Goal: Transaction & Acquisition: Purchase product/service

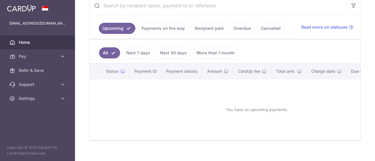
scroll to position [59, 0]
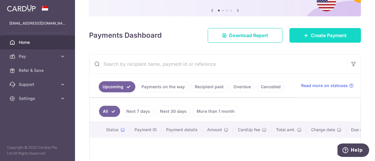
click at [336, 35] on div at bounding box center [189, 81] width 379 height 163
click at [322, 37] on span "Create Payment" at bounding box center [329, 35] width 36 height 7
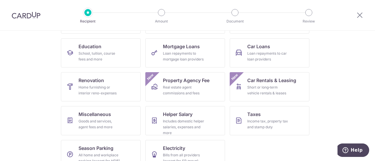
scroll to position [100, 0]
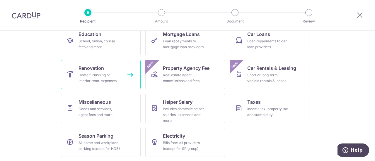
click at [108, 85] on link "Renovation Home furnishing or interior reno-expenses" at bounding box center [101, 74] width 80 height 29
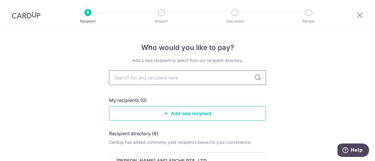
click at [206, 82] on input "text" at bounding box center [187, 78] width 157 height 15
type input "AVERY"
click at [258, 80] on icon at bounding box center [257, 77] width 7 height 7
click at [254, 80] on icon at bounding box center [257, 77] width 7 height 7
click at [255, 79] on icon at bounding box center [257, 77] width 7 height 7
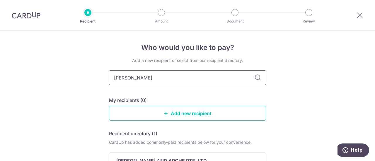
click at [218, 78] on input "AVERY" at bounding box center [187, 78] width 157 height 15
type input "AVERY ARCHE"
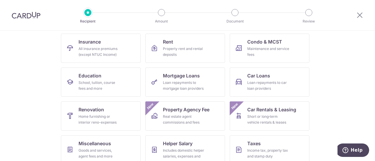
scroll to position [88, 0]
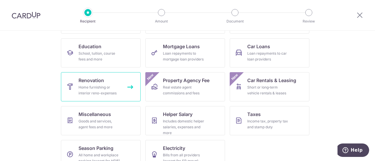
click at [111, 92] on div "Home furnishing or interior reno-expenses" at bounding box center [99, 91] width 42 height 12
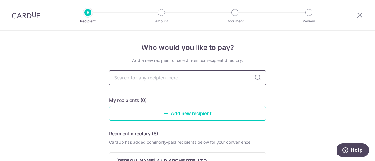
click at [195, 75] on input "text" at bounding box center [187, 78] width 157 height 15
click at [192, 114] on link "Add new recipient" at bounding box center [187, 113] width 157 height 15
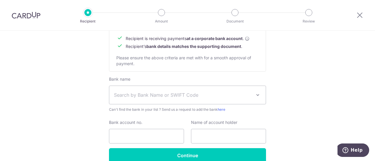
scroll to position [309, 0]
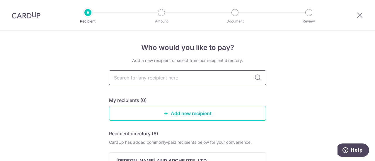
click at [144, 77] on input "text" at bounding box center [187, 78] width 157 height 15
type input "AVERY"
type input "AVERY A"
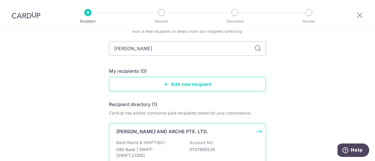
click at [170, 143] on div "Bank Name & SWIFT/BIC: DBS Bank | SWIFT: DBSSSGSGXXX Account No: 0727865226" at bounding box center [187, 151] width 142 height 22
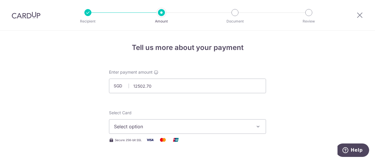
type input "12,502.70"
click at [155, 132] on button "Select option" at bounding box center [187, 126] width 157 height 15
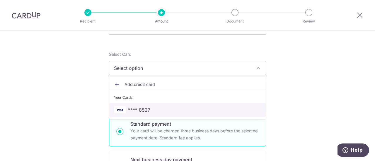
click at [162, 111] on span "**** 8527" at bounding box center [187, 110] width 147 height 7
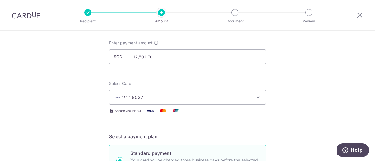
scroll to position [146, 0]
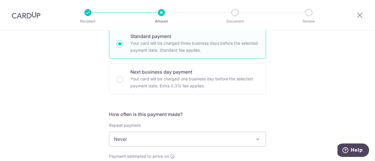
click at [161, 139] on span "Never" at bounding box center [187, 139] width 156 height 14
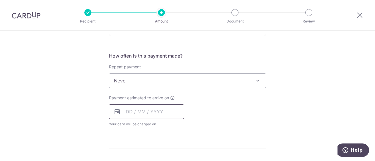
click at [150, 113] on input "text" at bounding box center [146, 112] width 75 height 15
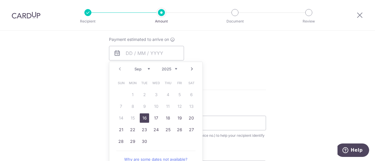
click at [143, 116] on link "16" at bounding box center [144, 118] width 9 height 9
type input "16/09/2025"
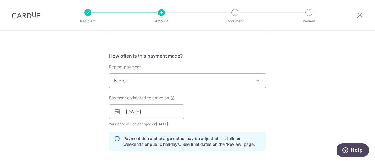
scroll to position [293, 0]
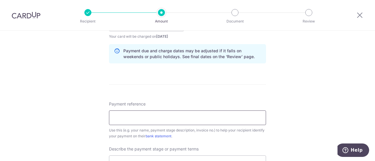
click at [204, 124] on input "Payment reference" at bounding box center [187, 118] width 157 height 15
type input "c"
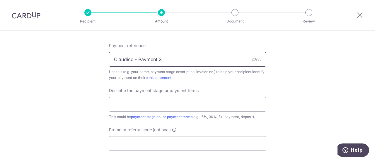
scroll to position [381, 0]
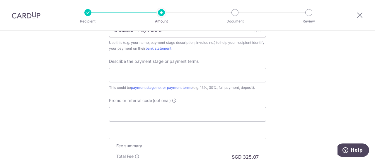
type input "Claudice - Payment 3"
click at [194, 82] on div "Describe the payment stage or payment terms This could be payment stage no. or …" at bounding box center [187, 75] width 157 height 32
click at [198, 78] on input "text" at bounding box center [187, 75] width 157 height 15
type input "3rd Tranche Payment (45%)"
drag, startPoint x: 163, startPoint y: 127, endPoint x: 167, endPoint y: 117, distance: 10.0
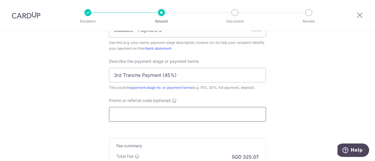
click at [167, 117] on input "Promo or referral code (optional)" at bounding box center [187, 114] width 157 height 15
paste input "AVERY175"
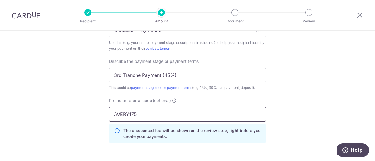
scroll to position [439, 0]
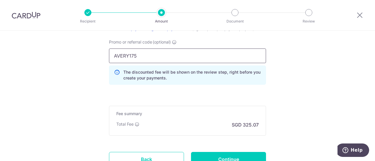
type input "AVERY175"
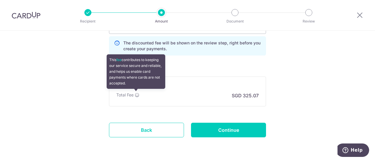
click at [136, 94] on icon at bounding box center [137, 95] width 5 height 5
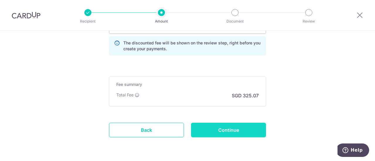
click at [235, 131] on input "Continue" at bounding box center [228, 130] width 75 height 15
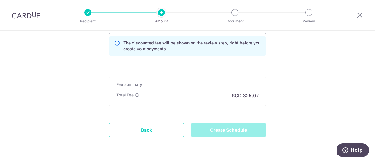
type input "Create Schedule"
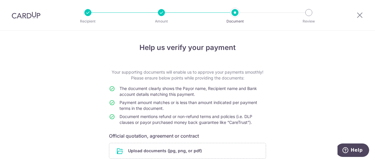
scroll to position [49, 0]
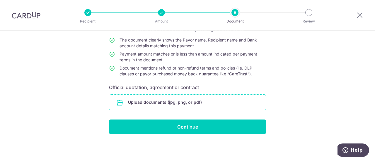
click at [189, 99] on input "file" at bounding box center [187, 102] width 156 height 15
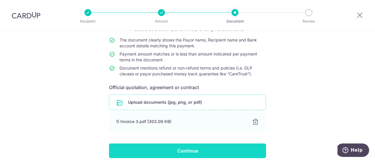
scroll to position [73, 0]
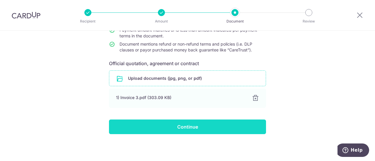
click at [203, 126] on input "Continue" at bounding box center [187, 127] width 157 height 15
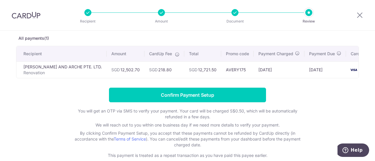
scroll to position [0, 1]
drag, startPoint x: 196, startPoint y: 70, endPoint x: 178, endPoint y: 71, distance: 17.9
click at [183, 71] on td "SGD 12,721.50" at bounding box center [201, 69] width 37 height 17
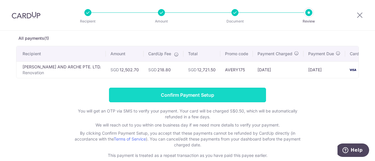
copy td "12,721.50"
click at [198, 93] on input "Confirm Payment Setup" at bounding box center [187, 95] width 157 height 15
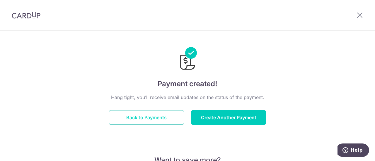
click at [139, 113] on button "Back to Payments" at bounding box center [146, 117] width 75 height 15
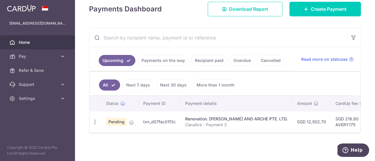
scroll to position [0, 59]
